Goal: Transaction & Acquisition: Purchase product/service

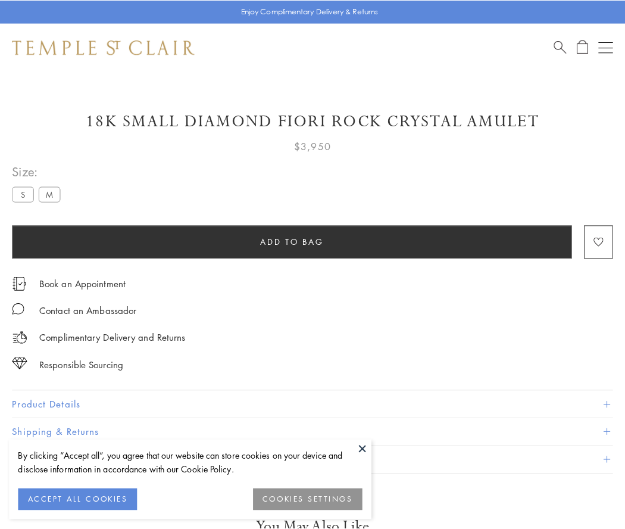
scroll to position [38, 0]
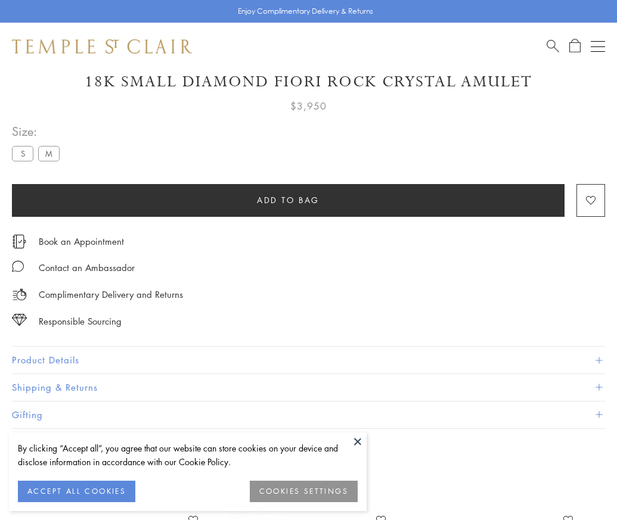
click at [288, 200] on span "Add to bag" at bounding box center [288, 200] width 63 height 13
